Goal: Transaction & Acquisition: Purchase product/service

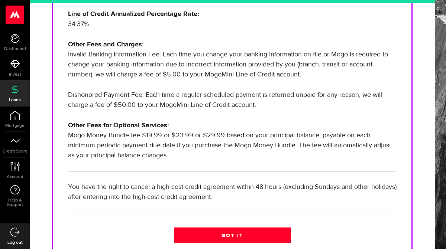
scroll to position [291, 0]
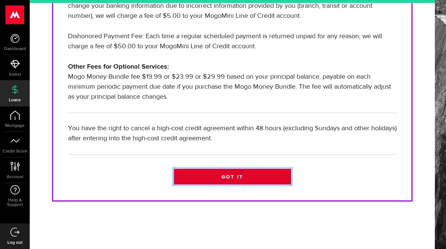
click at [226, 178] on link "Got it" at bounding box center [232, 177] width 117 height 16
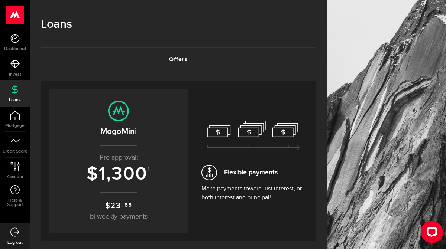
scroll to position [53, 0]
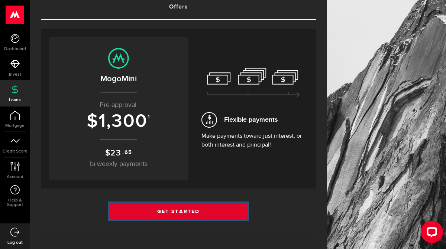
click at [174, 216] on link "Get Started" at bounding box center [179, 212] width 138 height 16
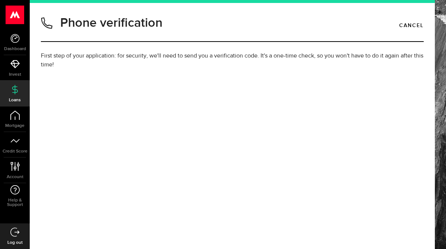
type input "2047718452"
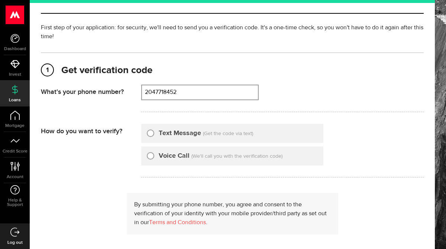
scroll to position [40, 0]
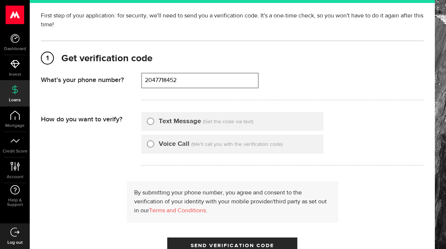
click at [190, 116] on div "Text Message (Get the code via text)" at bounding box center [232, 121] width 182 height 19
click at [152, 122] on input "Text Message" at bounding box center [150, 120] width 7 height 7
radio input "true"
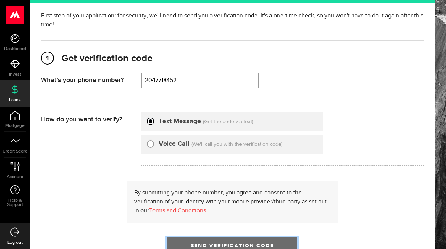
click at [219, 240] on button "Send Verification Code" at bounding box center [232, 246] width 130 height 16
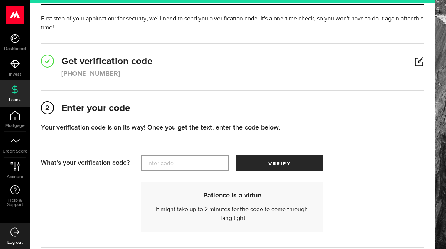
scroll to position [46, 0]
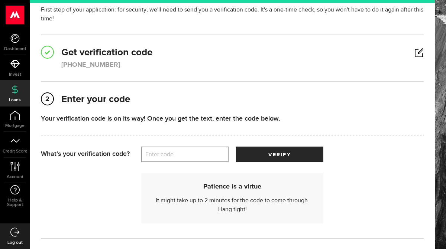
click at [174, 151] on label "Enter code" at bounding box center [184, 154] width 87 height 15
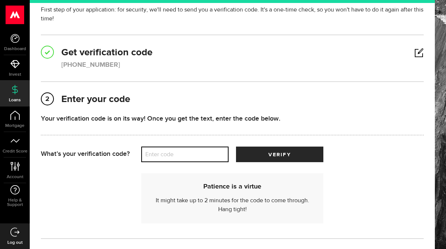
click at [174, 151] on input "Enter code" at bounding box center [184, 155] width 87 height 16
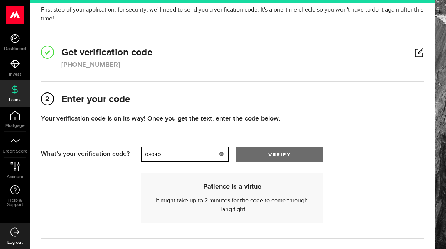
type input "08040"
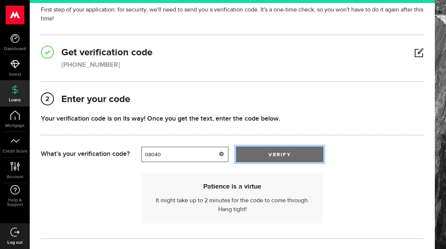
click at [291, 159] on button "verify" at bounding box center [279, 155] width 87 height 16
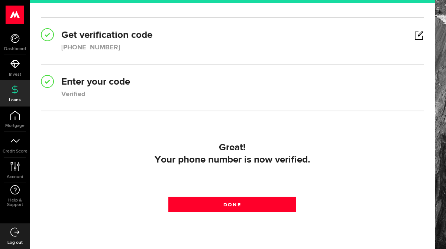
scroll to position [104, 0]
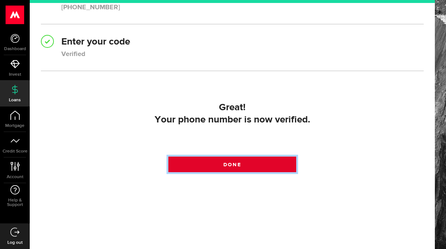
click at [271, 162] on link "Done" at bounding box center [231, 165] width 127 height 16
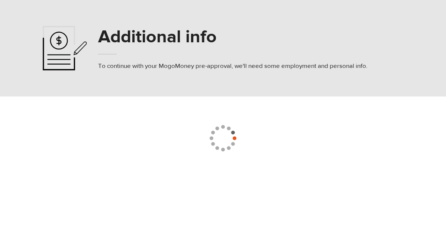
select select
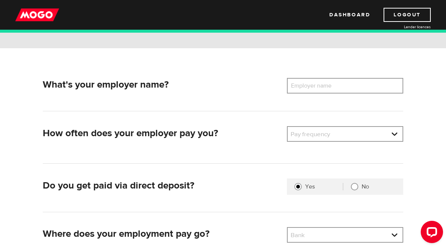
scroll to position [84, 0]
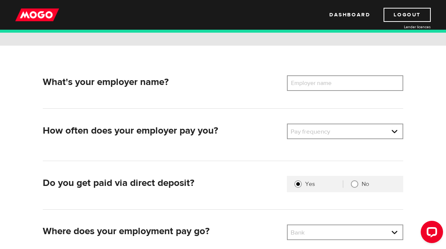
click at [338, 84] on label "Employer name" at bounding box center [317, 83] width 60 height 16
click at [338, 84] on input "Employer name" at bounding box center [345, 83] width 116 height 16
type input "Mindful Health Nutrition"
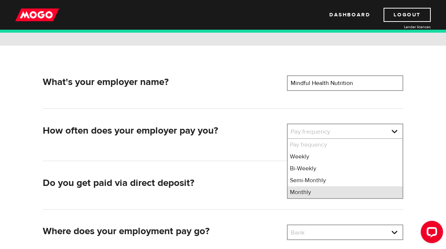
click at [312, 191] on li "Monthly" at bounding box center [345, 193] width 115 height 12
select select "4"
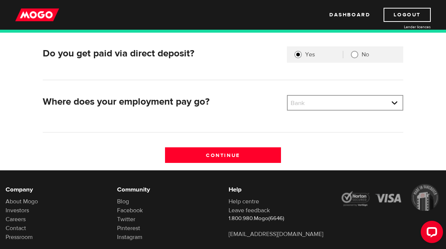
scroll to position [215, 0]
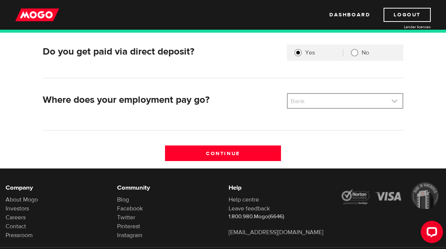
click at [336, 103] on link at bounding box center [345, 101] width 115 height 14
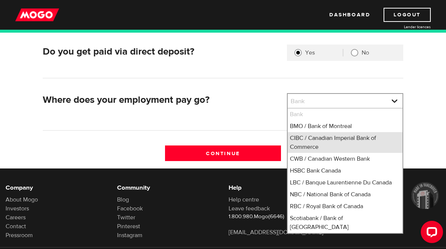
click at [316, 136] on li "CIBC / Canadian Imperial Bank of Commerce" at bounding box center [345, 142] width 115 height 21
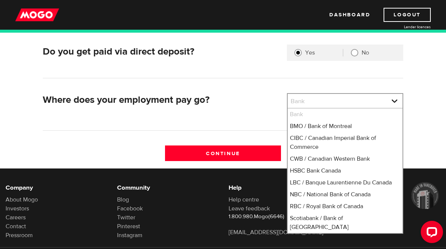
select select "4"
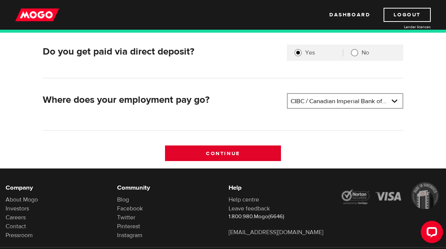
click at [229, 161] on input "Continue" at bounding box center [223, 154] width 116 height 16
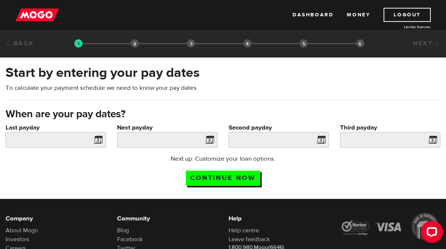
click at [98, 145] on span at bounding box center [96, 141] width 11 height 12
click at [97, 142] on span at bounding box center [96, 141] width 11 height 12
click at [71, 145] on input "Last payday" at bounding box center [56, 140] width 100 height 16
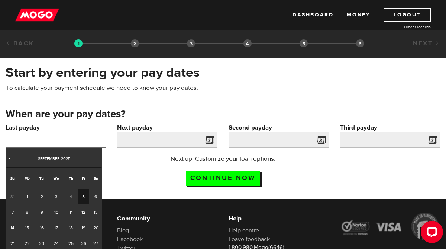
scroll to position [30, 0]
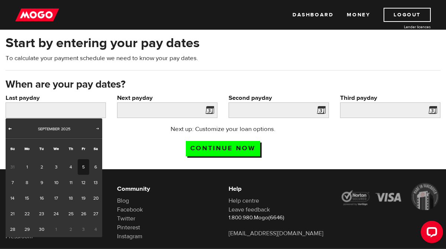
click at [9, 132] on link "Prev" at bounding box center [9, 129] width 7 height 7
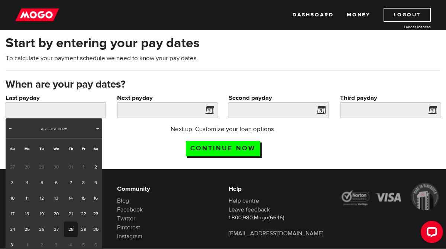
click at [70, 235] on link "28" at bounding box center [71, 230] width 14 height 16
type input "2025/08/28"
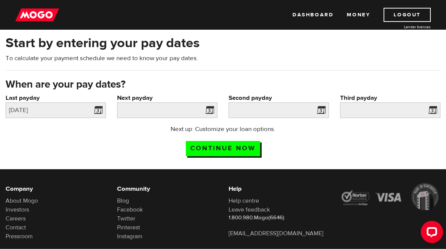
click at [211, 111] on span at bounding box center [208, 112] width 11 height 12
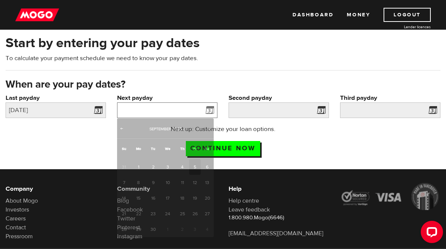
click at [182, 112] on input "Next payday" at bounding box center [167, 111] width 100 height 16
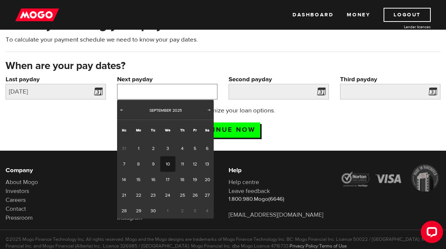
scroll to position [49, 0]
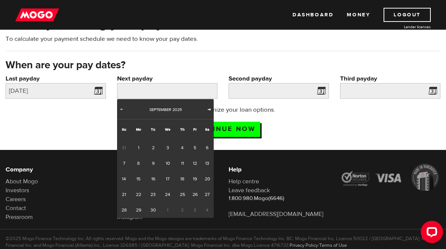
click at [210, 110] on span "Next" at bounding box center [209, 109] width 6 height 6
click at [121, 110] on span "Prev" at bounding box center [122, 109] width 6 height 6
click at [195, 199] on link "26" at bounding box center [195, 195] width 12 height 16
type input "2025/09/26"
type input "2025/10/26"
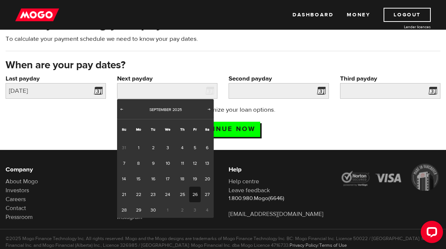
type input "2025/11/25"
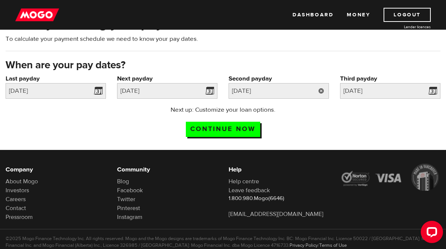
click at [322, 92] on link at bounding box center [321, 91] width 15 height 16
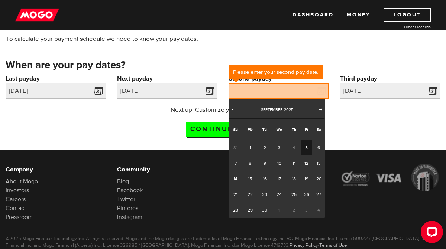
click at [320, 110] on span "Next" at bounding box center [321, 109] width 6 height 6
click at [266, 214] on link "28" at bounding box center [265, 211] width 14 height 16
type input "2025/10/28"
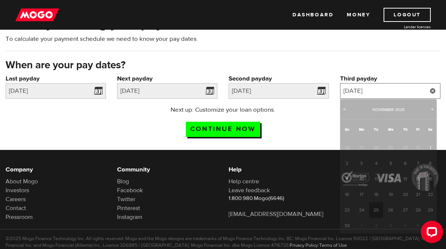
click at [416, 93] on input "2025/11/25" at bounding box center [390, 91] width 100 height 16
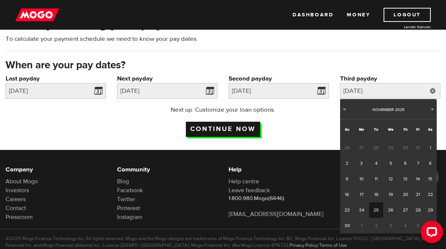
click at [234, 128] on input "Continue now" at bounding box center [223, 129] width 74 height 15
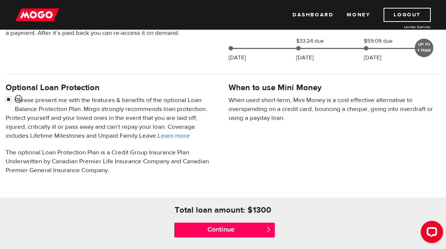
scroll to position [200, 0]
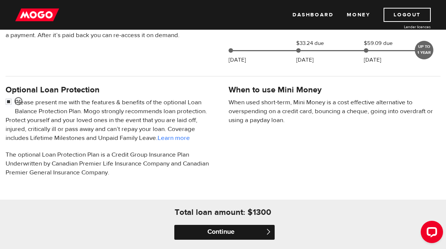
click at [239, 232] on input "Continue" at bounding box center [224, 232] width 100 height 15
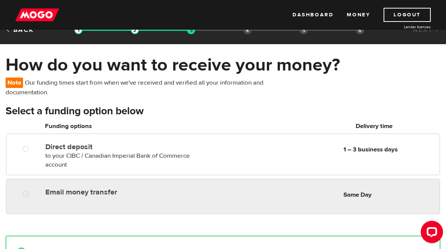
radio input "true"
click at [66, 199] on div "Email money transfer Delivery in Same Day Same Day" at bounding box center [240, 192] width 397 height 14
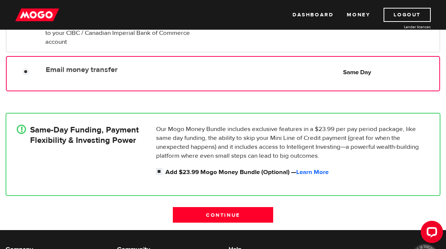
scroll to position [138, 0]
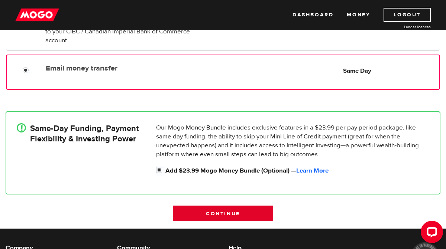
click at [203, 207] on input "Continue" at bounding box center [223, 214] width 100 height 16
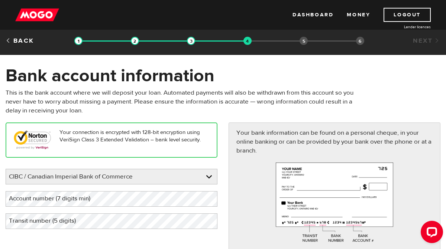
scroll to position [14, 0]
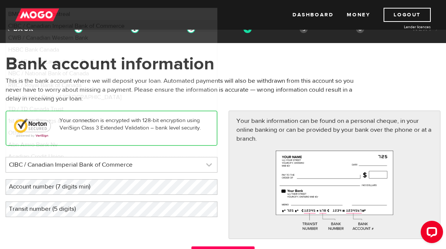
click at [194, 164] on link at bounding box center [111, 165] width 211 height 15
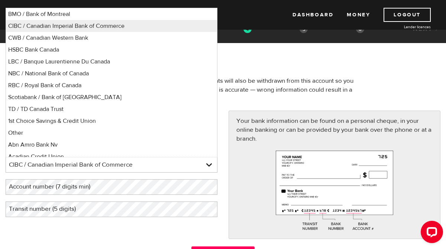
click at [257, 170] on div "Your bank information can be found on a personal cheque, in your online banking…" at bounding box center [335, 175] width 212 height 129
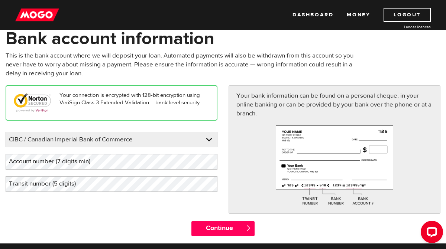
scroll to position [21, 0]
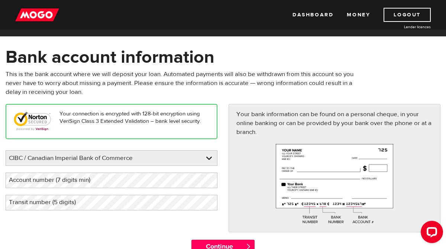
click at [90, 176] on label "Account number (7 digits min)" at bounding box center [56, 180] width 100 height 15
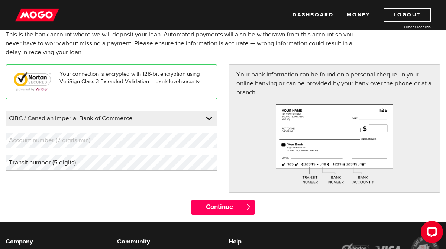
scroll to position [67, 0]
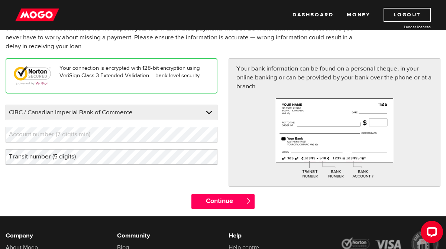
click at [85, 161] on label "Transit number (5 digits)" at bounding box center [48, 156] width 85 height 15
click at [74, 136] on label "Account number (7 digits min)" at bounding box center [56, 134] width 100 height 15
click at [59, 158] on label "Transit number (5 digits)" at bounding box center [48, 156] width 85 height 15
click at [29, 139] on label "Account number (7 digits min)" at bounding box center [56, 134] width 100 height 15
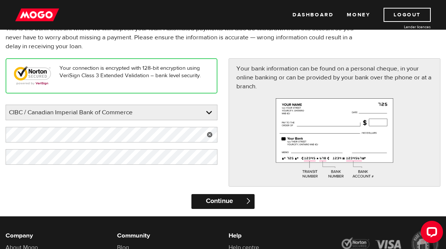
click at [194, 195] on input "Continue" at bounding box center [222, 201] width 63 height 15
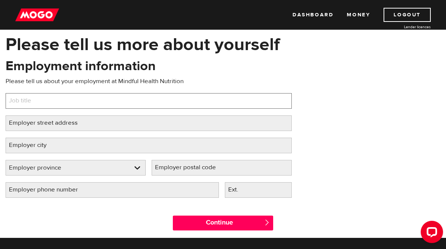
click at [94, 103] on input "Job title" at bounding box center [149, 101] width 286 height 16
type input "Dietitan"
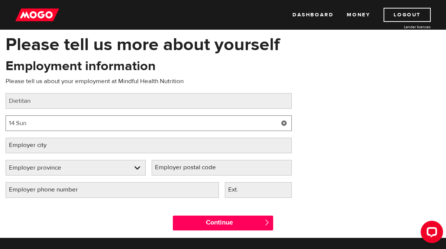
type input "[STREET_ADDRESS]"
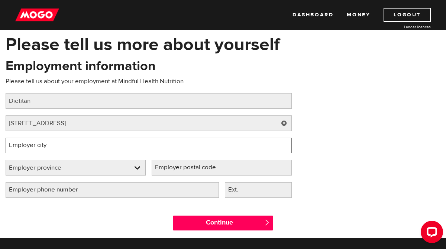
type input "[GEOGRAPHIC_DATA]"
select select "MB"
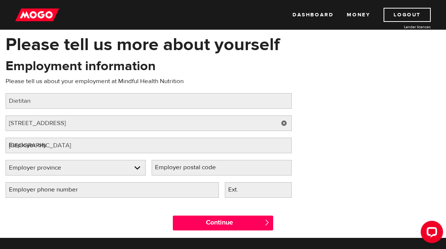
type input "R2G4H9"
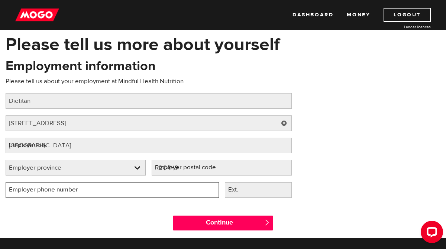
type input "[PHONE_NUMBER]"
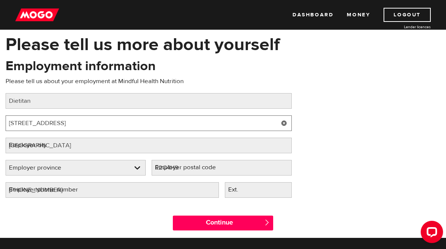
select select "MB"
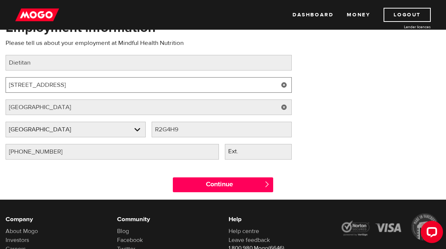
scroll to position [78, 0]
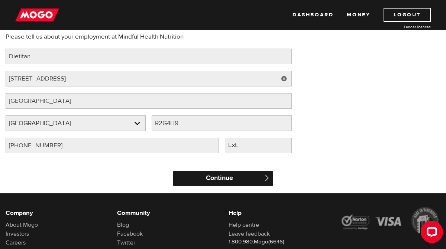
click at [207, 177] on input "Continue" at bounding box center [223, 178] width 100 height 15
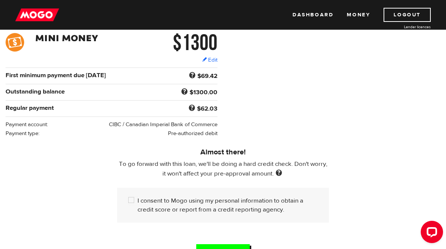
scroll to position [124, 0]
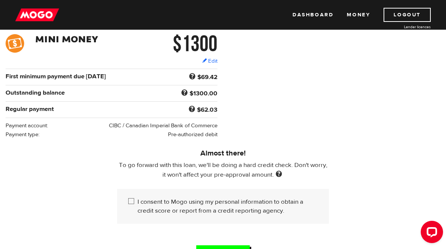
click at [235, 210] on label "I consent to Mogo using my personal information to obtain a credit score or rep…" at bounding box center [228, 207] width 180 height 18
click at [138, 207] on input "I consent to Mogo using my personal information to obtain a credit score or rep…" at bounding box center [132, 202] width 9 height 9
checkbox input "true"
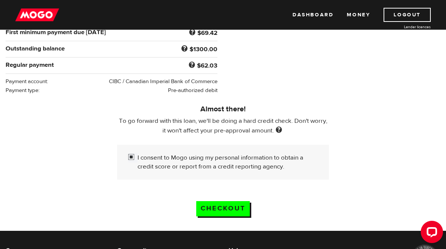
scroll to position [167, 0]
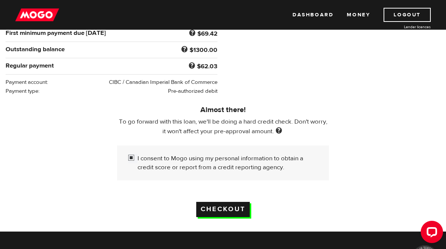
click at [235, 214] on input "Checkout" at bounding box center [223, 209] width 54 height 15
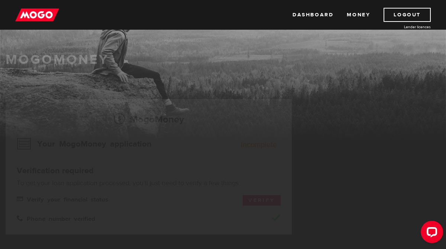
scroll to position [23, 0]
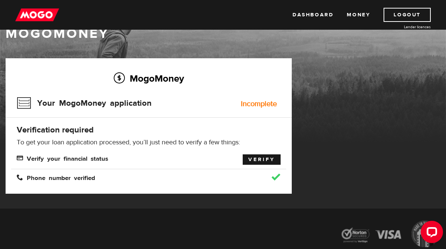
click at [261, 161] on link "Verify" at bounding box center [262, 160] width 38 height 10
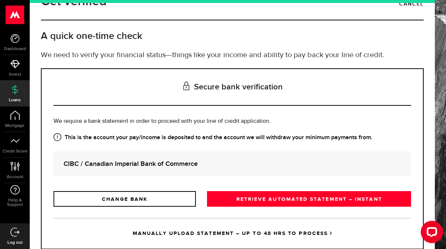
scroll to position [43, 0]
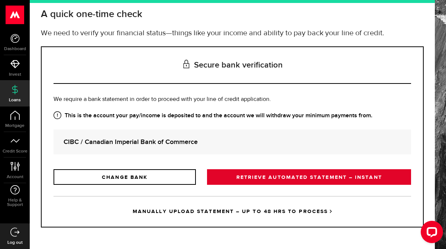
click at [236, 181] on link "RETRIEVE AUTOMATED STATEMENT – INSTANT" at bounding box center [309, 177] width 204 height 16
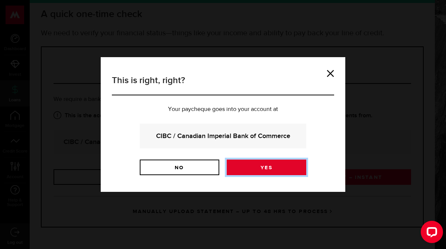
click at [264, 170] on link "Yes" at bounding box center [267, 168] width 80 height 16
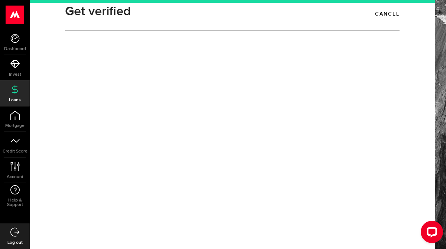
scroll to position [12, 0]
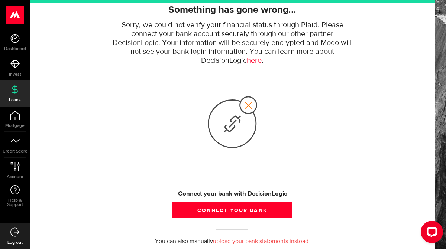
scroll to position [87, 0]
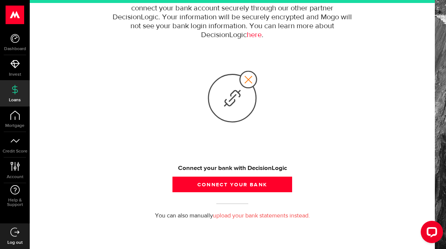
click at [272, 214] on link "upload your bank statements instead." at bounding box center [261, 216] width 97 height 6
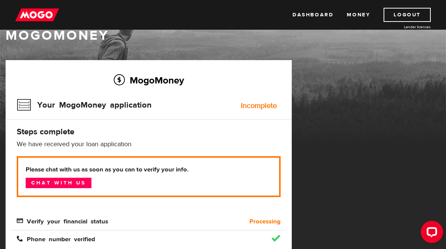
scroll to position [22, 0]
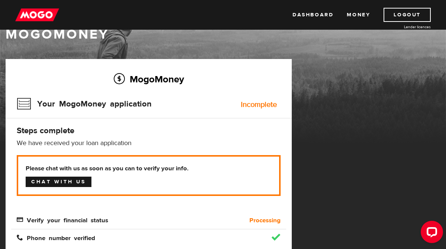
click at [70, 182] on link "Chat with us" at bounding box center [59, 182] width 66 height 10
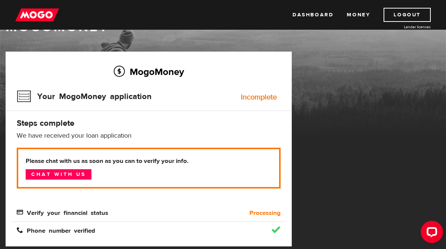
scroll to position [0, 0]
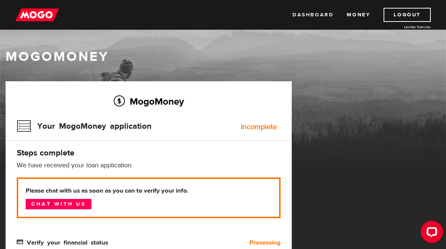
click at [327, 12] on link "Dashboard" at bounding box center [312, 15] width 41 height 14
click at [357, 17] on link "Money" at bounding box center [358, 15] width 23 height 14
click at [317, 15] on link "Dashboard" at bounding box center [312, 15] width 41 height 14
click at [331, 15] on link "Dashboard" at bounding box center [312, 15] width 41 height 14
click at [258, 125] on div "Incomplete" at bounding box center [259, 126] width 36 height 7
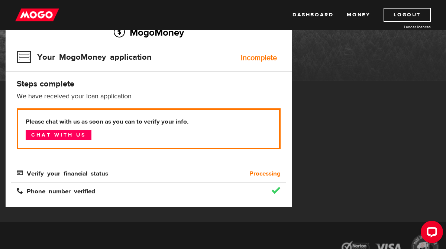
scroll to position [71, 0]
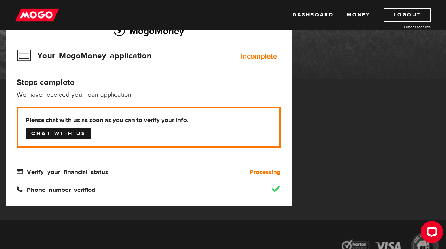
click at [69, 132] on link "Chat with us" at bounding box center [59, 134] width 66 height 10
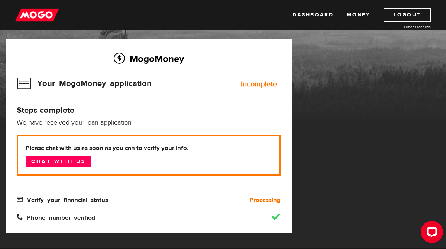
scroll to position [0, 0]
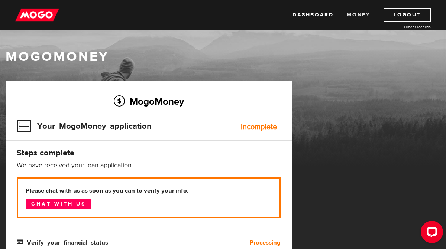
click at [359, 13] on link "Money" at bounding box center [358, 15] width 23 height 14
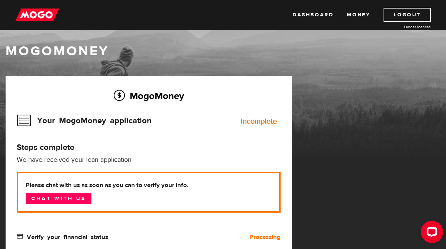
scroll to position [8, 0]
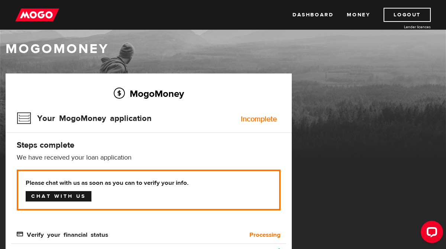
click at [67, 195] on link "Chat with us" at bounding box center [59, 196] width 66 height 10
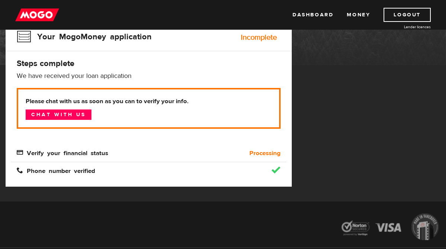
scroll to position [90, 0]
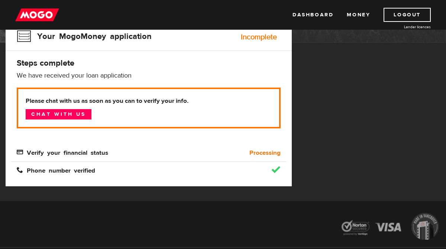
click at [269, 153] on b "Processing" at bounding box center [264, 153] width 31 height 9
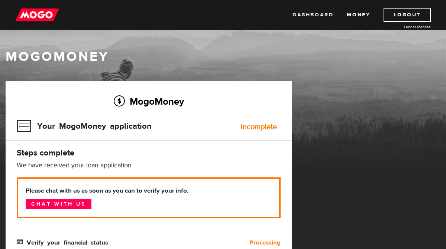
click at [316, 15] on link "Dashboard" at bounding box center [312, 15] width 41 height 14
